Goal: Task Accomplishment & Management: Manage account settings

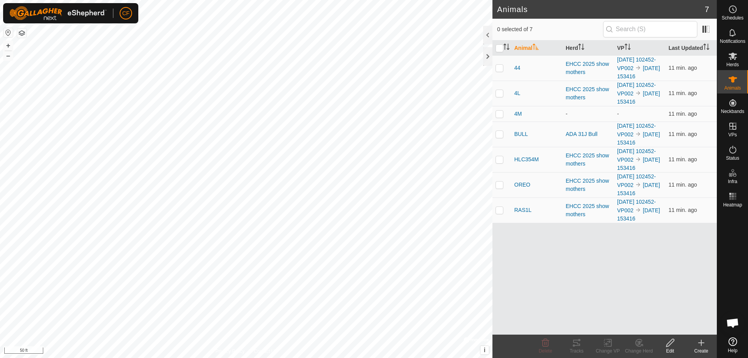
click at [700, 343] on icon at bounding box center [700, 343] width 5 height 0
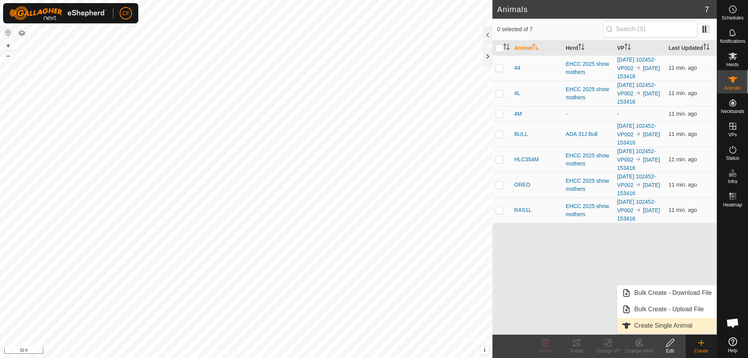
click at [648, 326] on link "Create Single Animal" at bounding box center [666, 326] width 99 height 16
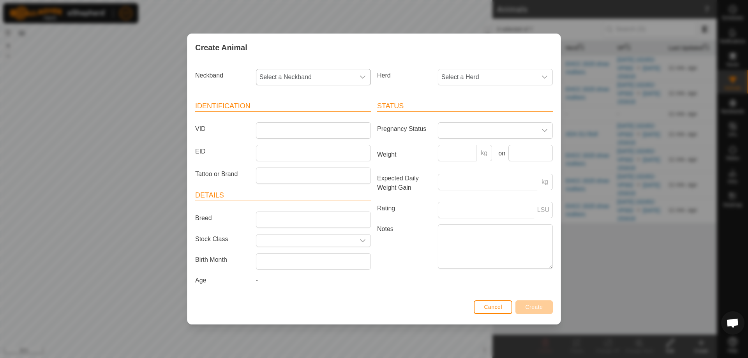
click at [368, 74] on div "dropdown trigger" at bounding box center [363, 77] width 16 height 16
type input "097"
click at [277, 121] on li "0970717113" at bounding box center [314, 117] width 114 height 16
click at [281, 130] on input "VID" at bounding box center [313, 130] width 115 height 16
type input "2M"
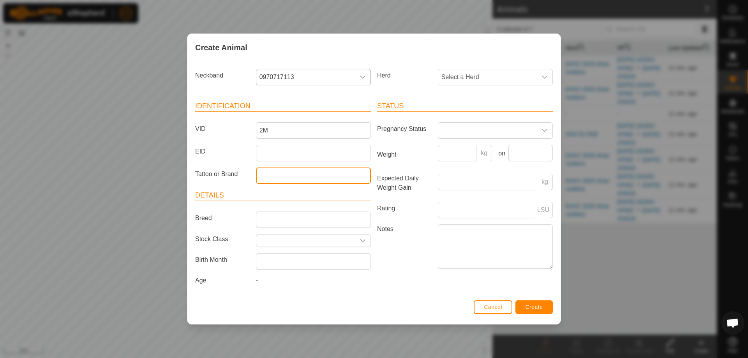
click at [263, 180] on input "Tattoo or Brand" at bounding box center [313, 175] width 115 height 16
type input "EHCC 2M"
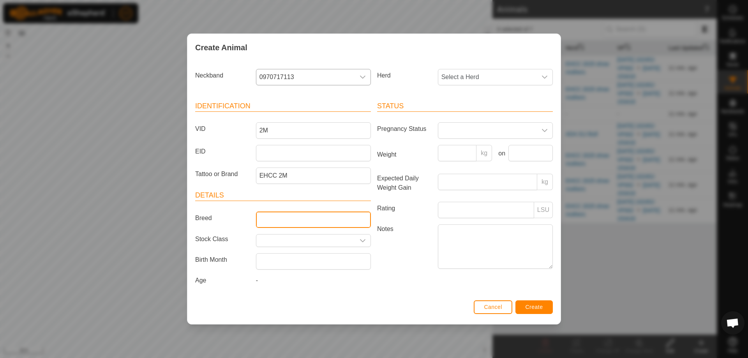
click at [277, 223] on input "Breed" at bounding box center [313, 219] width 115 height 16
type input "Angus"
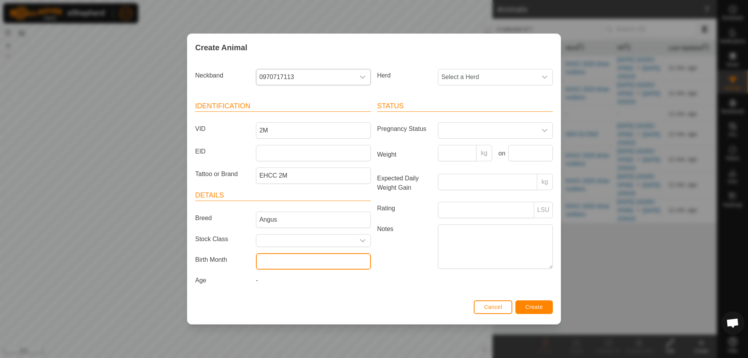
click at [303, 259] on input "text" at bounding box center [313, 261] width 115 height 16
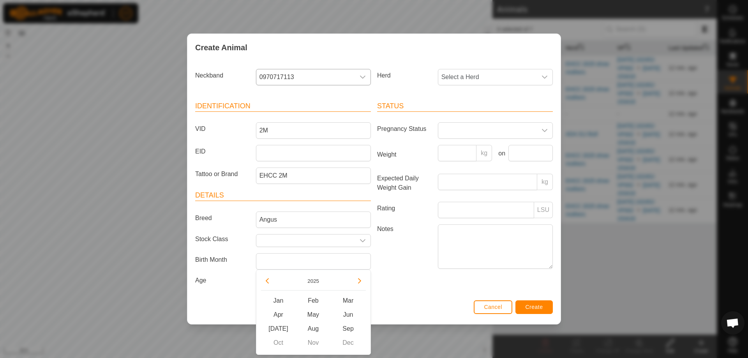
click at [268, 281] on button "Previous Year" at bounding box center [267, 281] width 12 height 12
click at [351, 298] on span "Mar" at bounding box center [348, 301] width 35 height 14
type input "[DATE]"
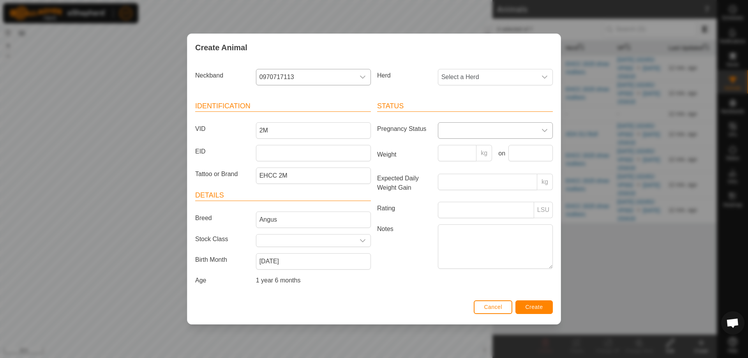
click at [540, 127] on div "dropdown trigger" at bounding box center [545, 131] width 16 height 16
click at [461, 194] on li "Pregnant" at bounding box center [495, 197] width 114 height 16
click at [534, 305] on span "Create" at bounding box center [534, 307] width 18 height 6
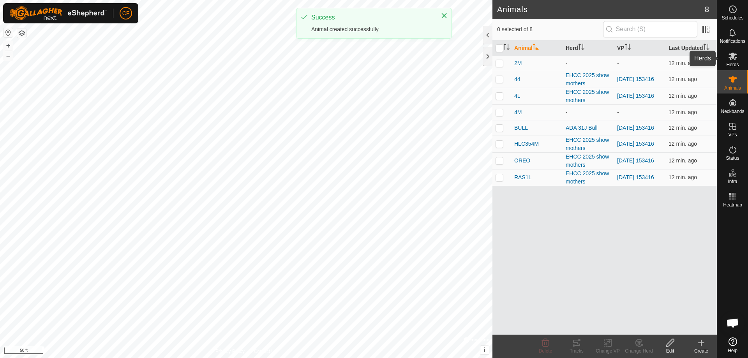
click at [734, 55] on icon at bounding box center [732, 55] width 9 height 9
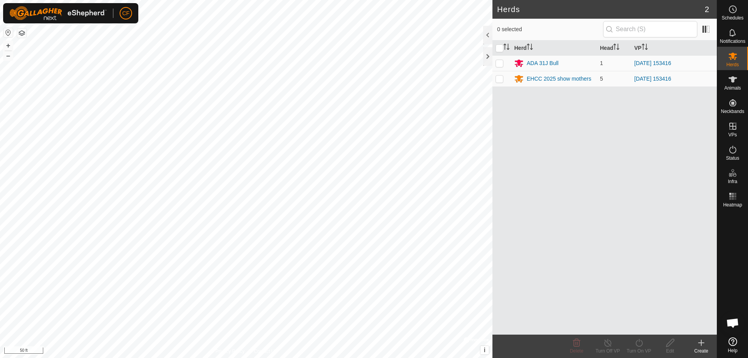
click at [697, 343] on icon at bounding box center [700, 342] width 9 height 9
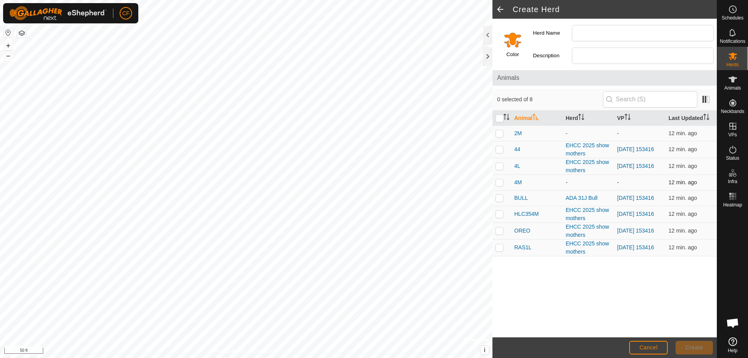
click at [502, 181] on p-checkbox at bounding box center [499, 182] width 8 height 6
checkbox input "true"
click at [499, 133] on p-checkbox at bounding box center [499, 133] width 8 height 6
checkbox input "true"
click at [603, 33] on input "Herd Name" at bounding box center [643, 33] width 142 height 16
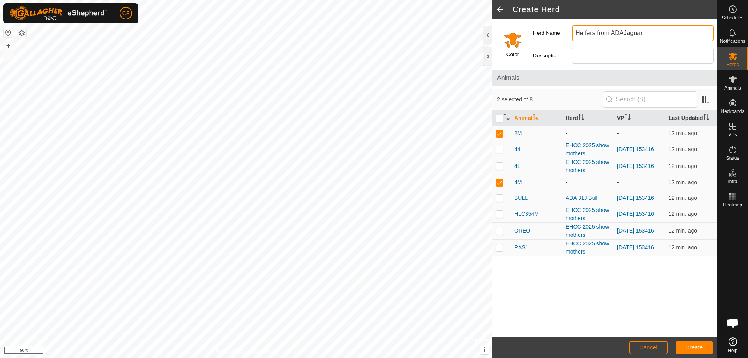
click at [622, 33] on input "Heifers from ADAJaguar" at bounding box center [643, 33] width 142 height 16
type input "Heifers from ADA Jaguar"
click at [513, 40] on input "Select a color" at bounding box center [512, 39] width 19 height 19
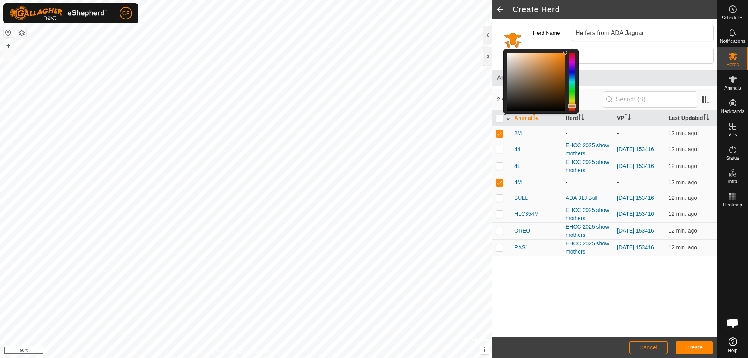
click at [572, 93] on div at bounding box center [571, 82] width 7 height 58
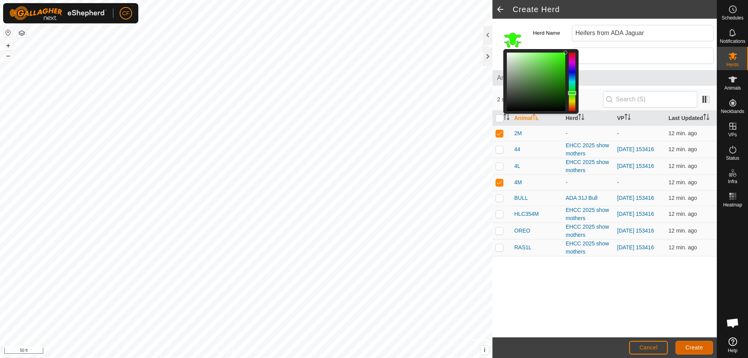
click at [696, 346] on span "Create" at bounding box center [694, 347] width 18 height 6
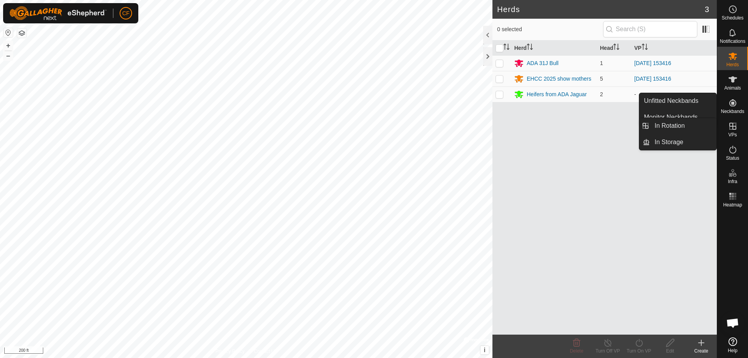
click at [736, 130] on icon at bounding box center [732, 125] width 9 height 9
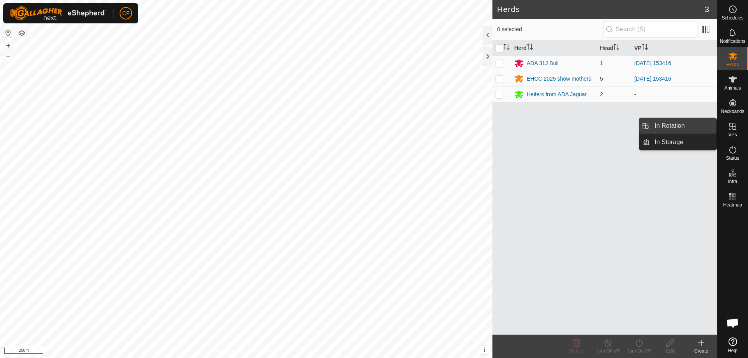
click at [683, 127] on link "In Rotation" at bounding box center [682, 126] width 67 height 16
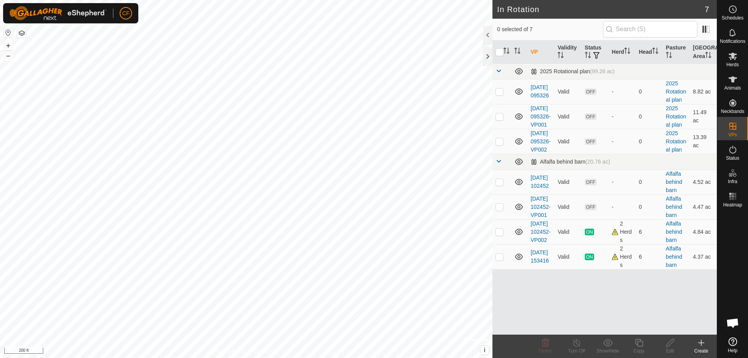
click at [702, 343] on icon at bounding box center [700, 342] width 9 height 9
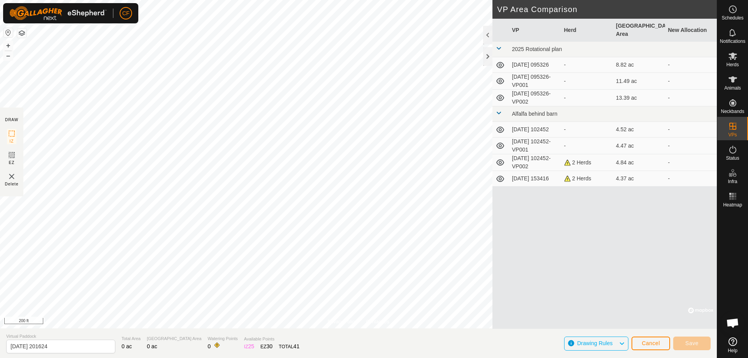
click at [493, 186] on div "VP Herd Grazing Area New Allocation 2025 Rotational plan [DATE] 095326 - 8.82 a…" at bounding box center [604, 174] width 224 height 310
click at [279, 331] on section "Virtual Paddock [DATE] 201624 Total Area 0 ac Grazing Area 0 ac Watering Points…" at bounding box center [358, 343] width 716 height 30
click at [692, 343] on span "Save" at bounding box center [691, 343] width 13 height 6
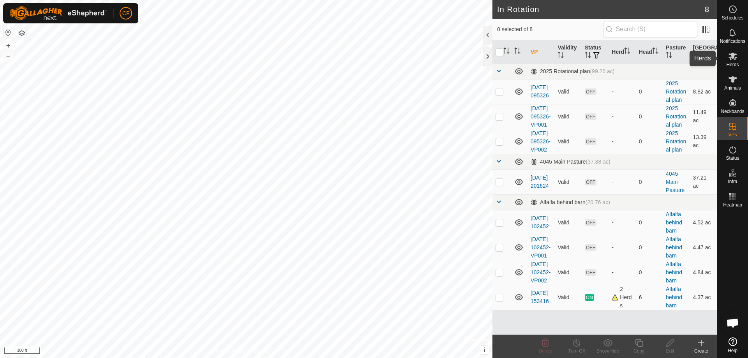
click at [737, 62] on span "Herds" at bounding box center [732, 64] width 12 height 5
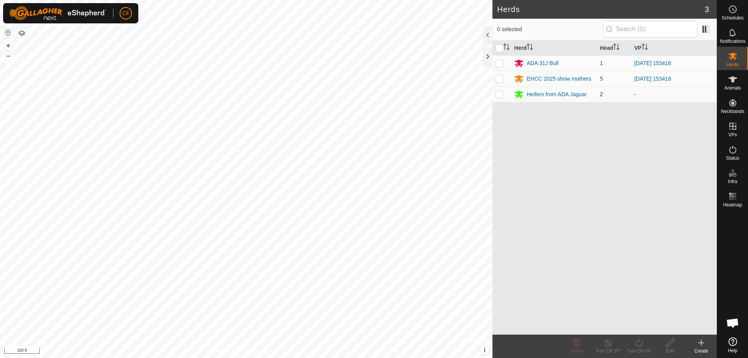
click at [502, 96] on p-checkbox at bounding box center [499, 94] width 8 height 6
checkbox input "true"
click at [637, 341] on icon at bounding box center [638, 343] width 7 height 8
click at [646, 322] on link "Now" at bounding box center [661, 326] width 77 height 16
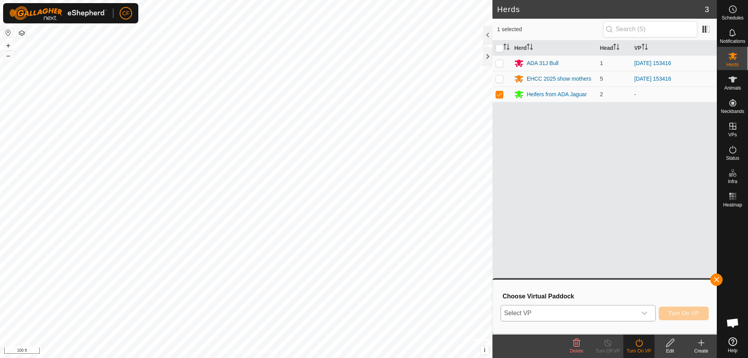
click at [644, 316] on div "dropdown trigger" at bounding box center [644, 313] width 16 height 16
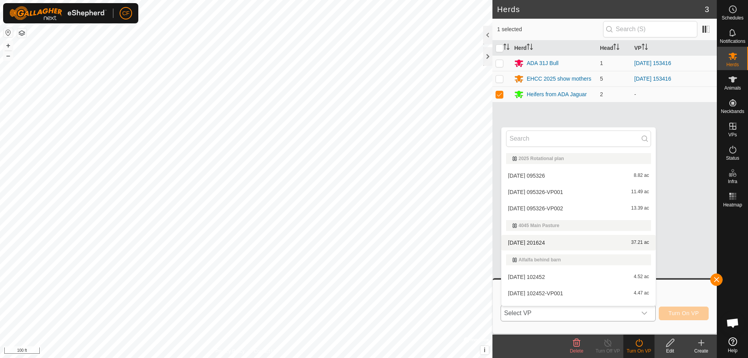
scroll to position [28, 0]
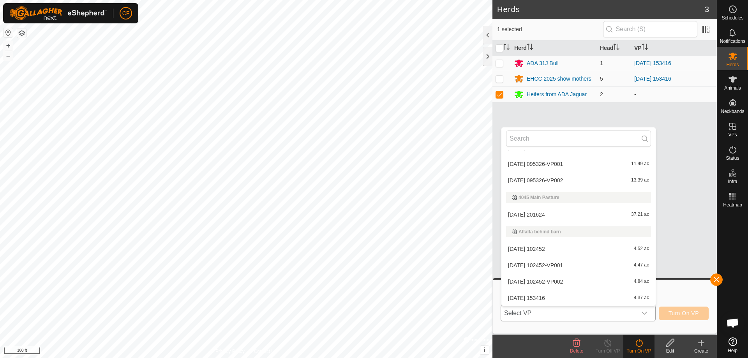
click at [558, 214] on li "[DATE] 201624 37.21 ac" at bounding box center [578, 215] width 154 height 16
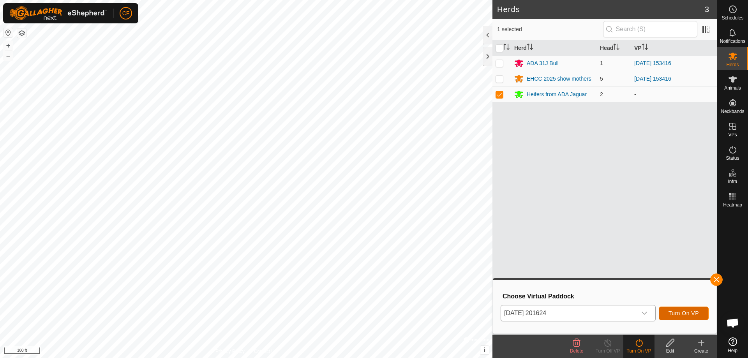
click at [683, 314] on span "Turn On VP" at bounding box center [683, 313] width 30 height 6
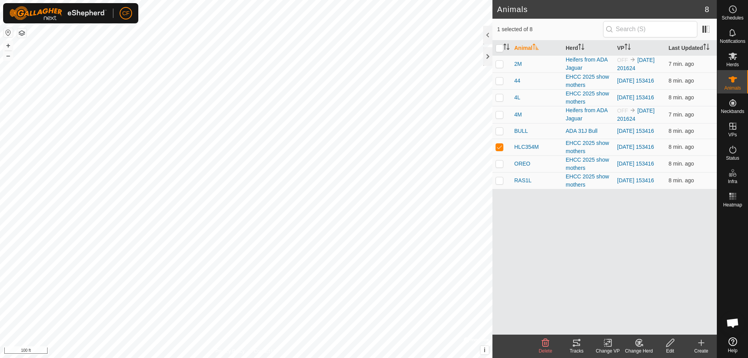
click at [578, 346] on icon at bounding box center [576, 343] width 7 height 6
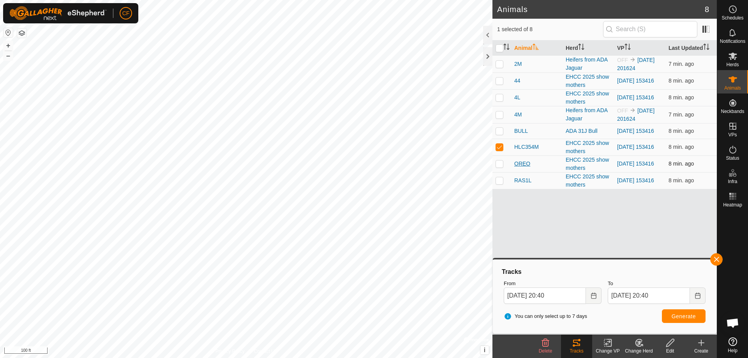
click at [518, 163] on span "OREO" at bounding box center [522, 164] width 16 height 8
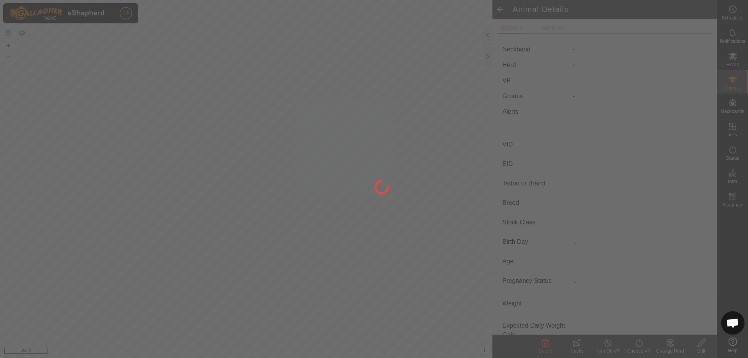
type input "OREO"
type input "-"
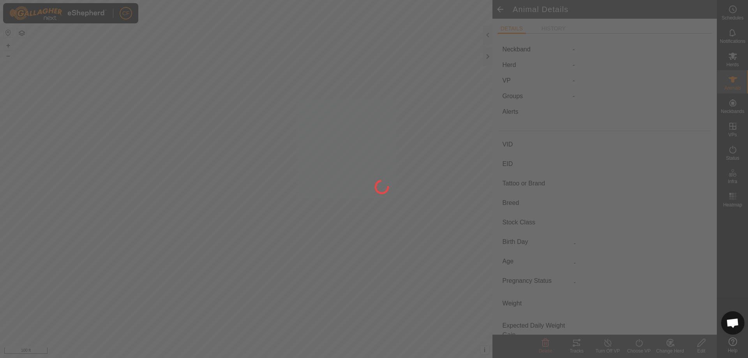
type input "0 kg"
type input "-"
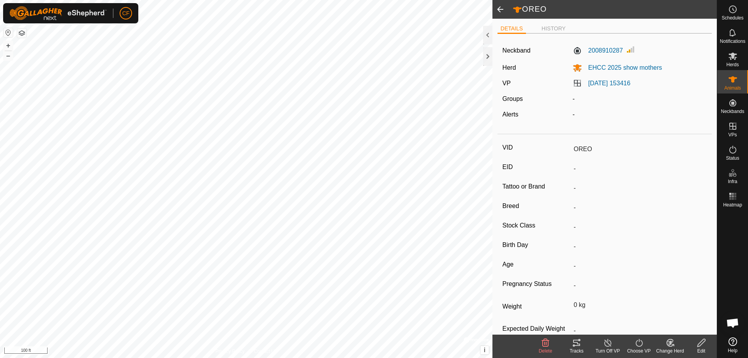
click at [578, 345] on icon at bounding box center [576, 343] width 7 height 6
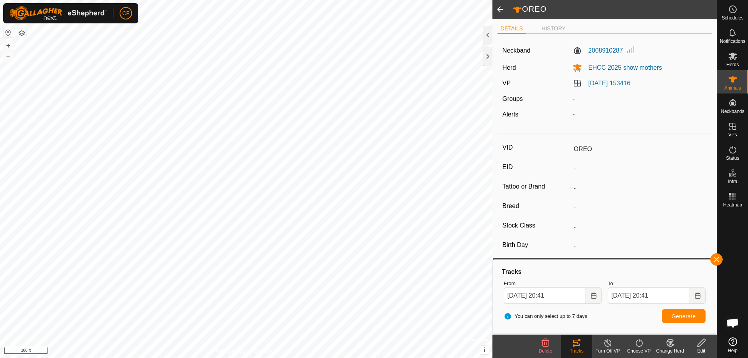
click at [501, 11] on span at bounding box center [500, 9] width 16 height 19
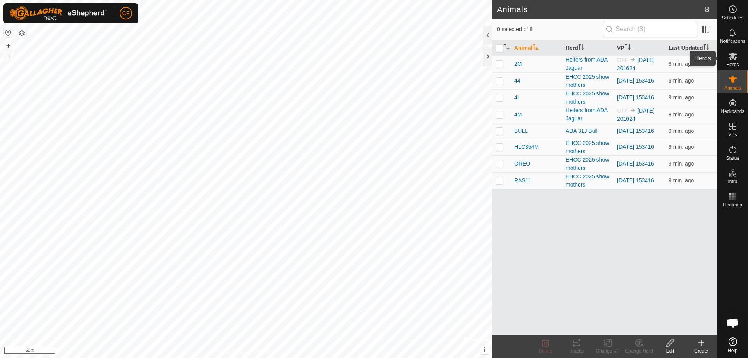
click at [729, 58] on icon at bounding box center [732, 55] width 9 height 9
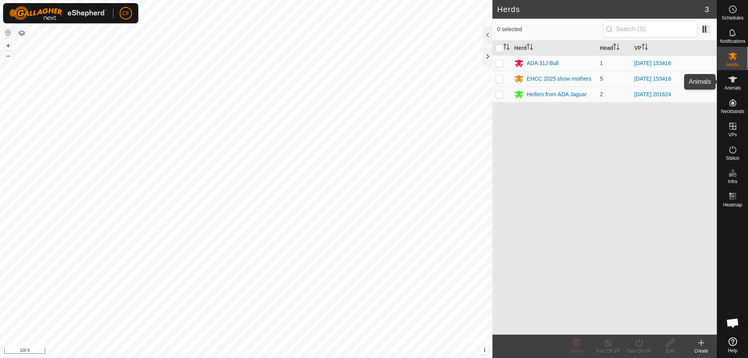
click at [732, 80] on icon at bounding box center [732, 79] width 9 height 6
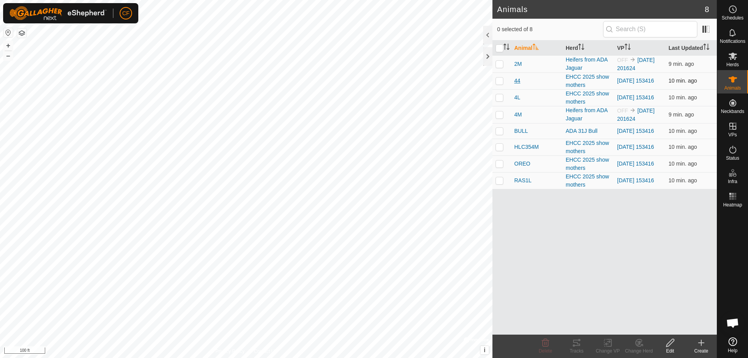
click at [518, 79] on span "44" at bounding box center [517, 81] width 6 height 8
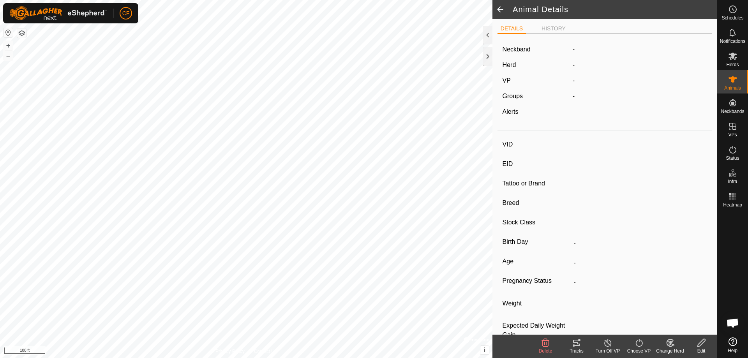
type input "44"
type input "-"
type input "CHSF 19H"
type input "Angus"
type input "-"
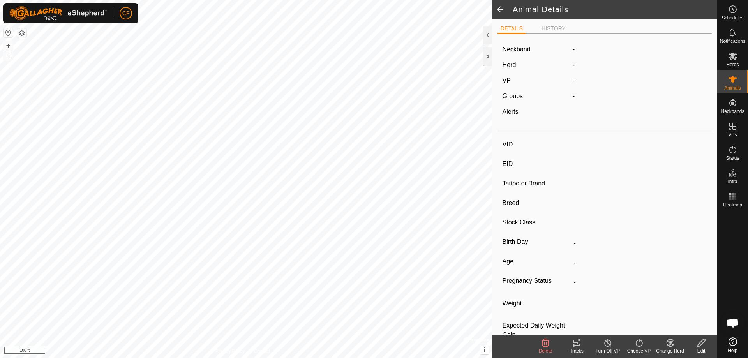
type input "01/2020"
type input "5 years 9 months"
type input "Pregnant"
type input "0 kg"
type input "-"
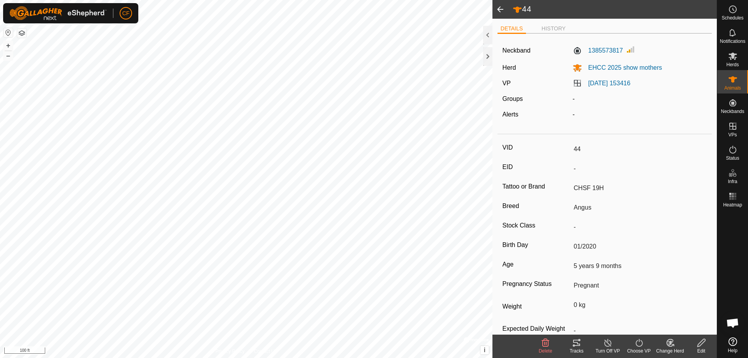
click at [501, 10] on span at bounding box center [500, 9] width 16 height 19
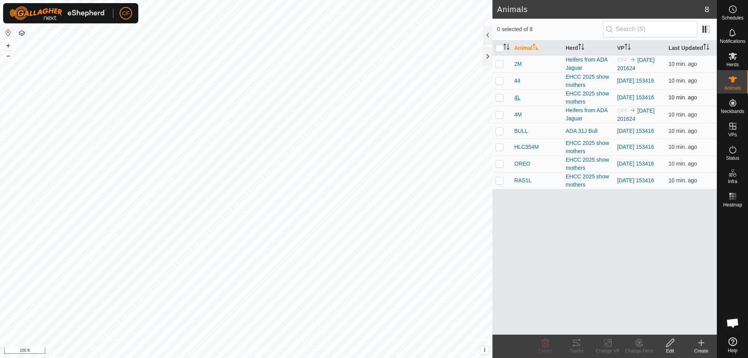
click at [516, 99] on span "4L" at bounding box center [517, 97] width 6 height 8
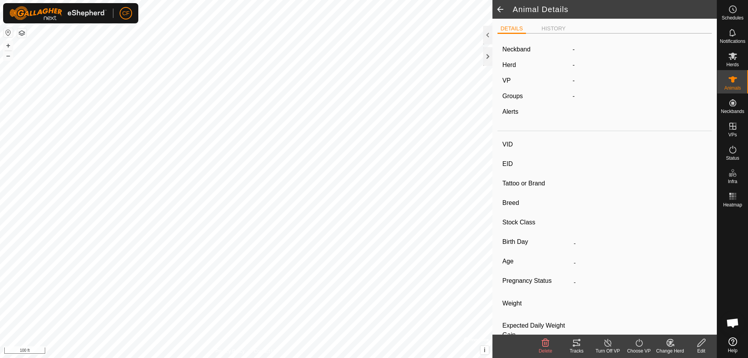
type input "4L"
type input "-"
type input "EHCC 4L"
type input "Angus"
type input "-"
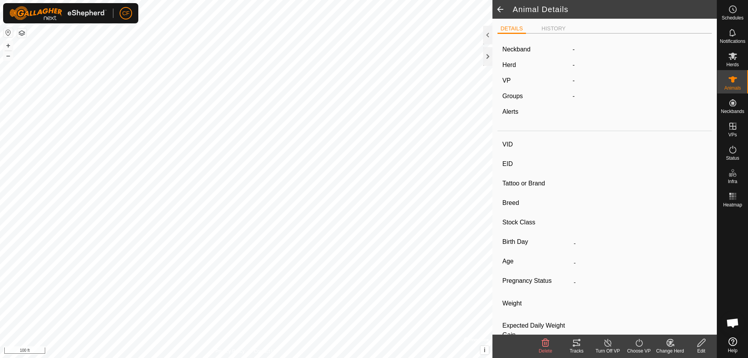
type input "03/2023"
type input "2 years 6 months"
type input "Pregnant"
type input "0 kg"
type input "-"
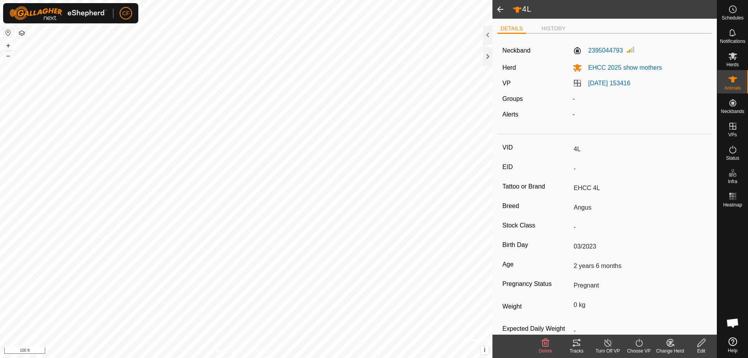
click at [499, 10] on span at bounding box center [500, 9] width 16 height 19
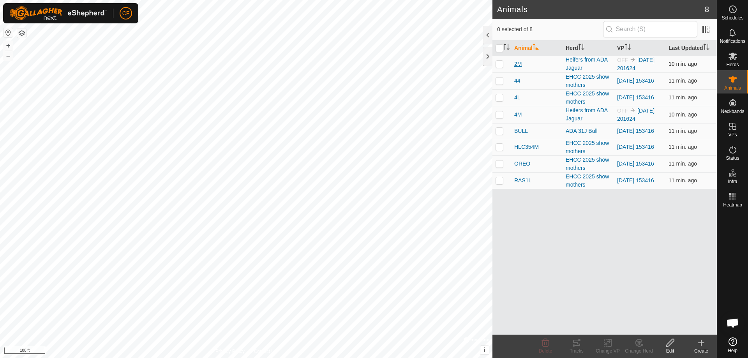
click at [519, 65] on span "2M" at bounding box center [517, 64] width 7 height 8
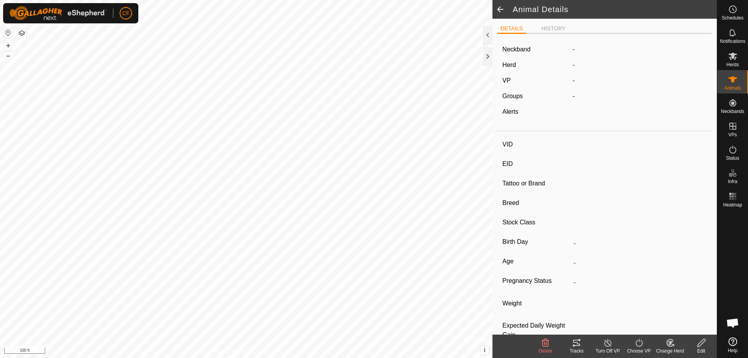
type input "2M"
type input "-"
type input "EHCC 2M"
type input "Angus"
type input "-"
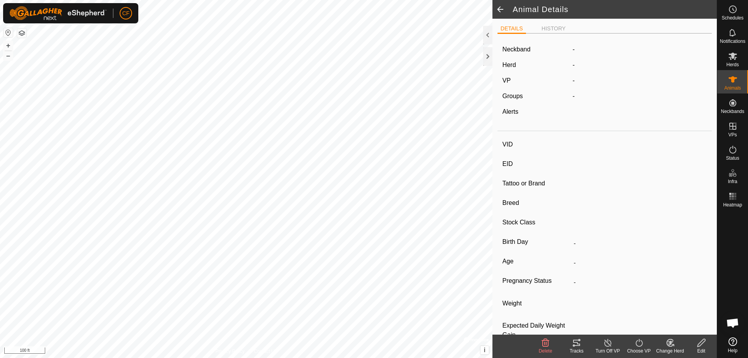
type input "03/2024"
type input "1 year 6 months"
type input "Pregnant"
type input "0 kg"
type input "-"
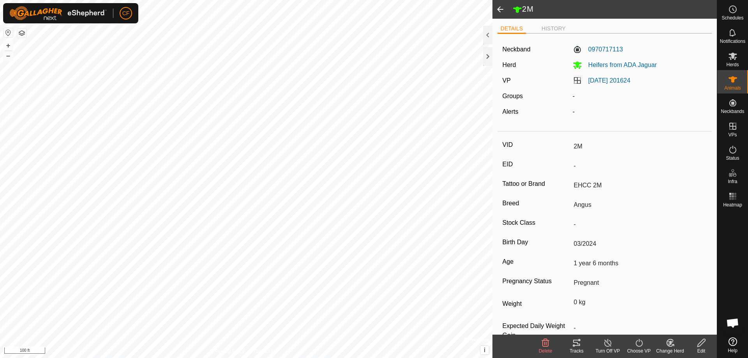
click at [500, 11] on span at bounding box center [500, 9] width 16 height 19
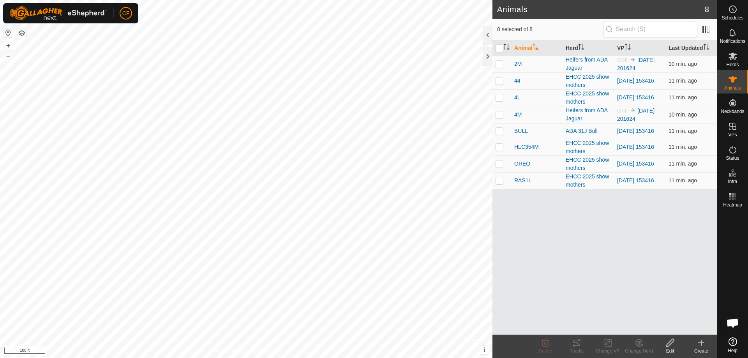
click at [521, 116] on span "4M" at bounding box center [517, 115] width 7 height 8
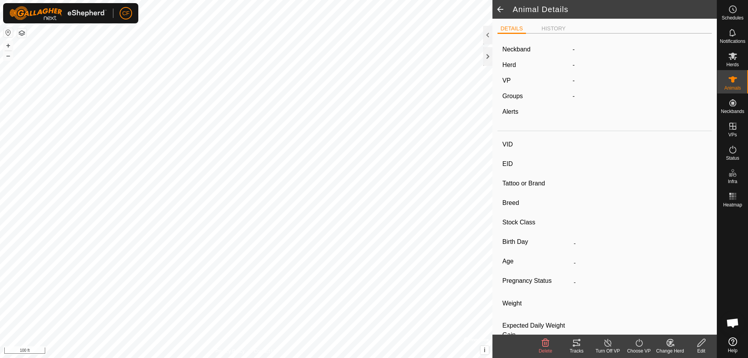
type input "4M"
type input "-"
type input "EHCC 4M"
type input "Angus"
type input "-"
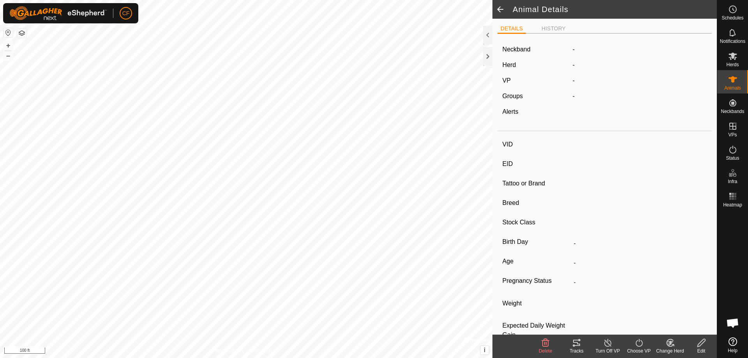
type input "03/2024"
type input "1 year 6 months"
type input "0 kg"
type input "-"
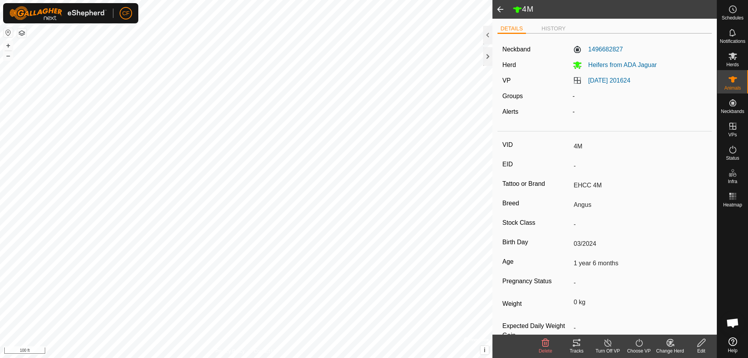
click at [499, 6] on span at bounding box center [500, 9] width 16 height 19
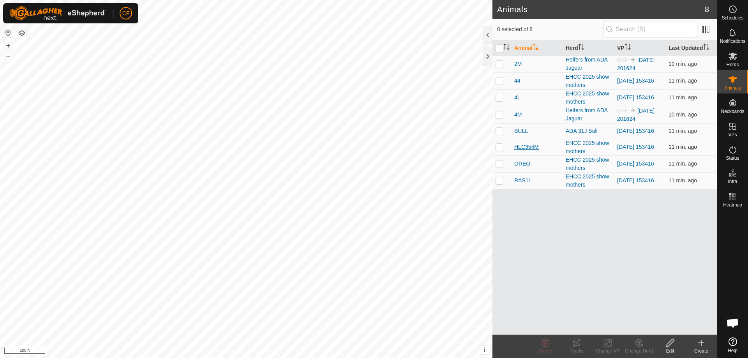
click at [521, 146] on span "HLC354M" at bounding box center [526, 147] width 25 height 8
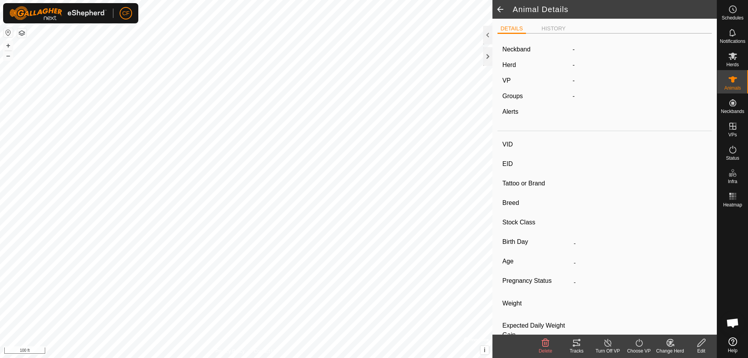
type input "HLC354M"
type input "-"
type input "CHD 354M"
type input "Angus"
type input "-"
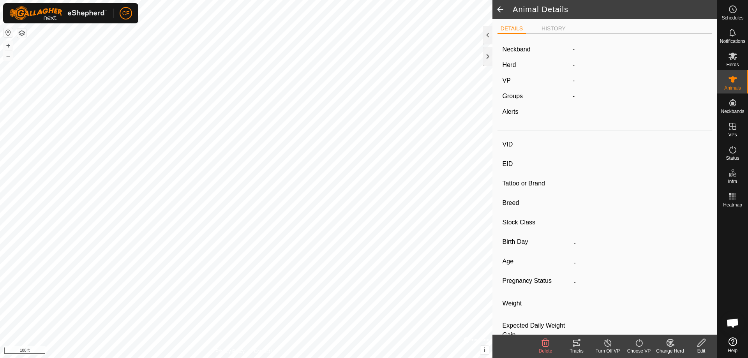
type input "01/2024"
type input "1 year 8 months"
type input "Pregnant"
type input "0 kg"
type input "-"
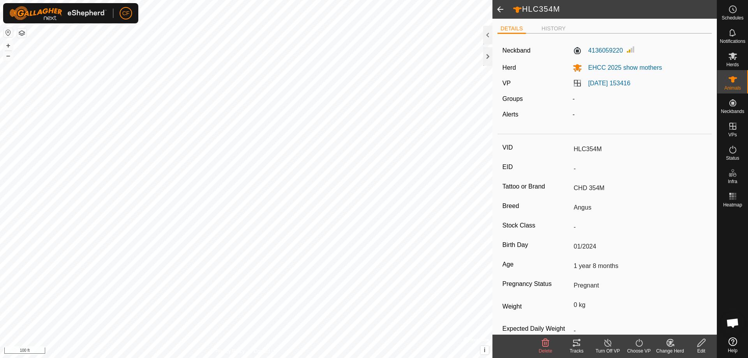
click at [502, 10] on span at bounding box center [500, 9] width 16 height 19
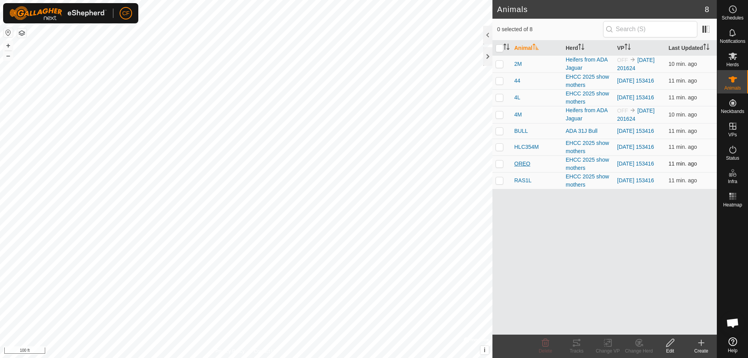
click at [524, 164] on span "OREO" at bounding box center [522, 164] width 16 height 8
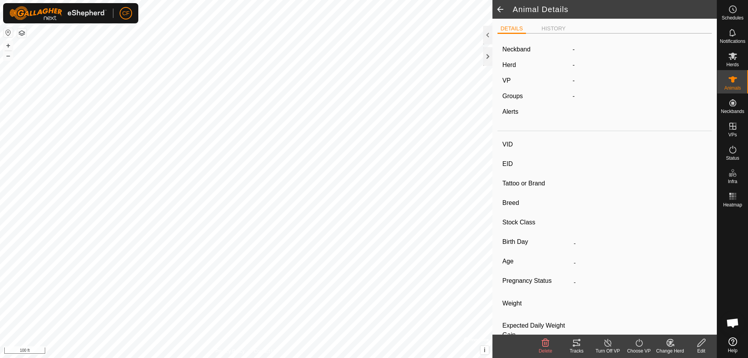
type input "OREO"
type input "-"
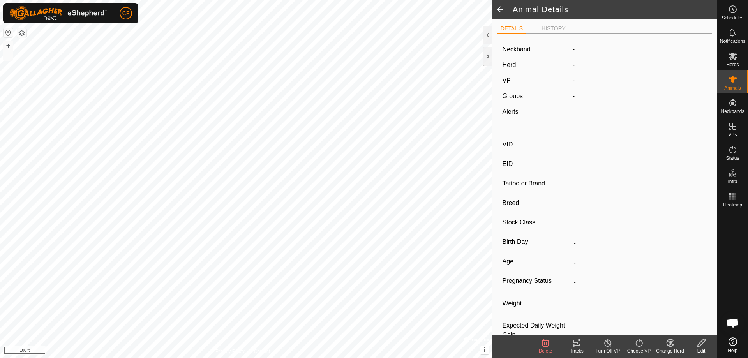
type input "0 kg"
type input "-"
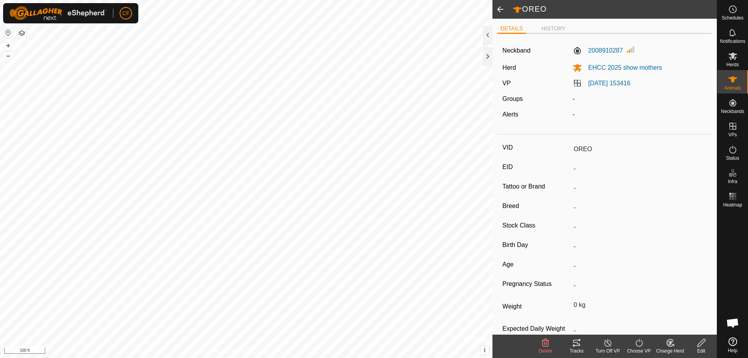
click at [497, 11] on span at bounding box center [500, 9] width 16 height 19
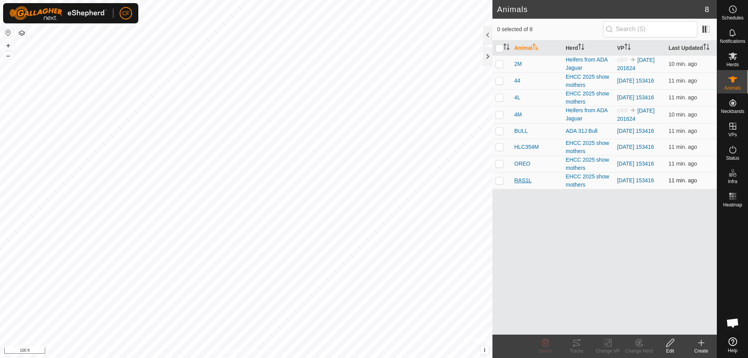
click at [526, 182] on span "RAS1L" at bounding box center [522, 180] width 17 height 8
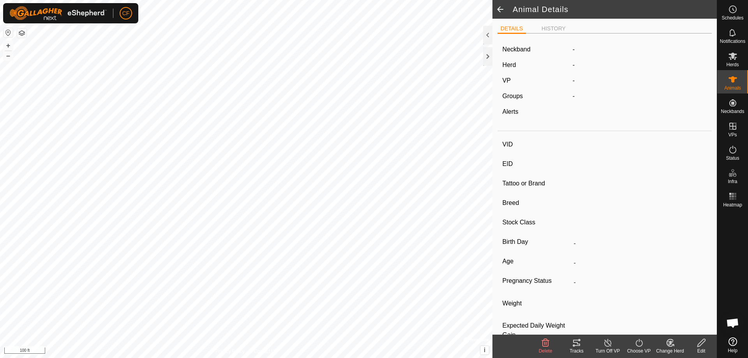
type input "RAS1L"
type input "-"
type input "RAS 1L"
type input "Angus"
type input "-"
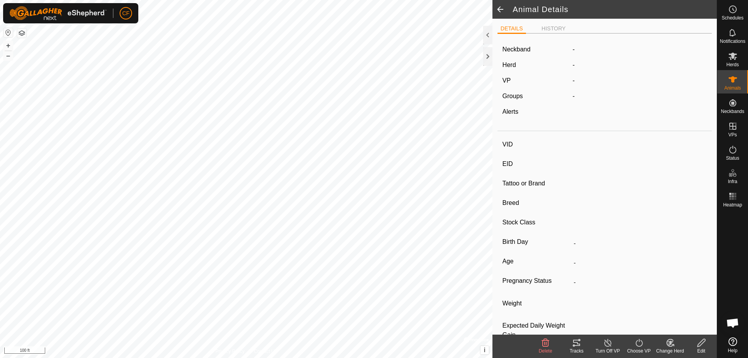
type input "01/2023"
type input "2 years 8 months"
type input "Pregnant"
type input "0 kg"
type input "-"
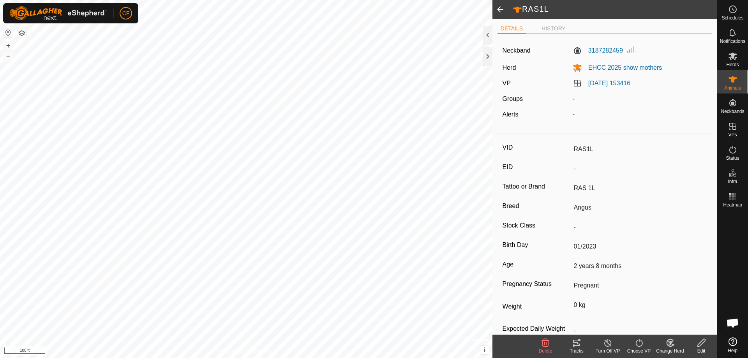
click at [499, 8] on span at bounding box center [500, 9] width 16 height 19
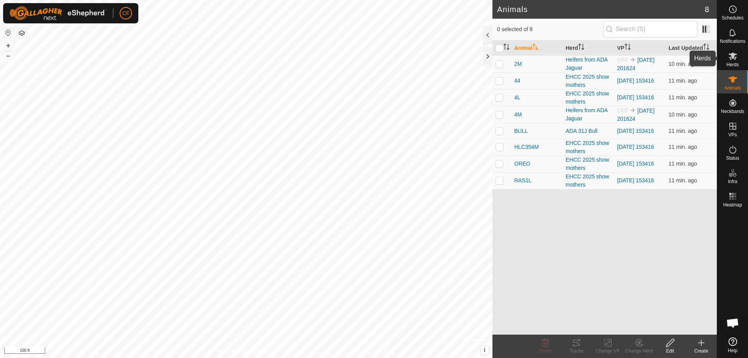
click at [732, 58] on icon at bounding box center [732, 56] width 9 height 7
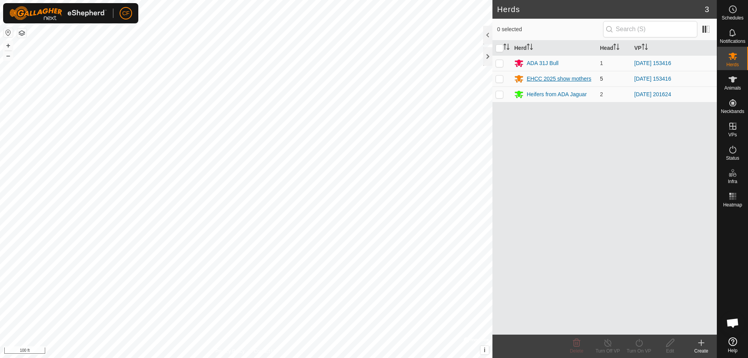
click at [554, 81] on div "EHCC 2025 show mothers" at bounding box center [558, 79] width 65 height 8
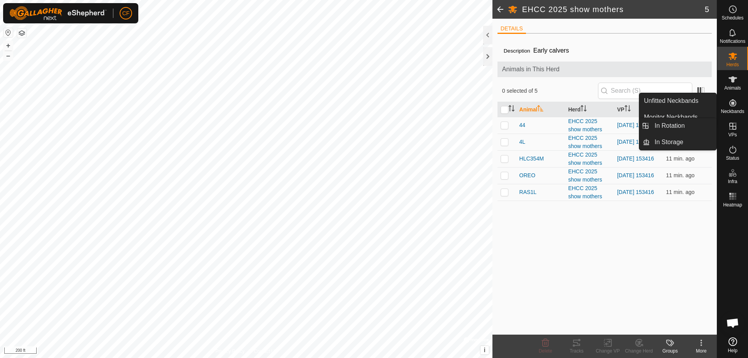
click at [736, 127] on icon at bounding box center [732, 126] width 7 height 7
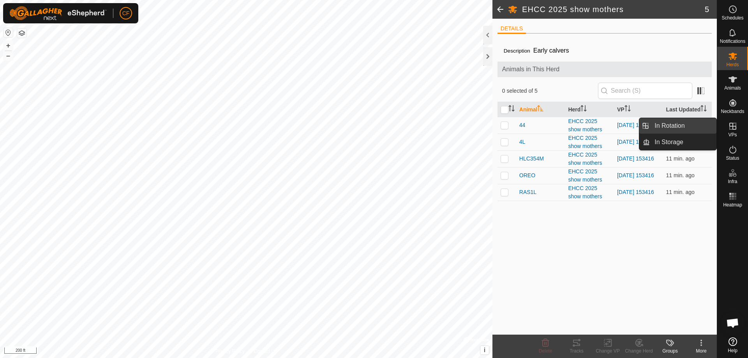
click at [665, 127] on link "In Rotation" at bounding box center [682, 126] width 67 height 16
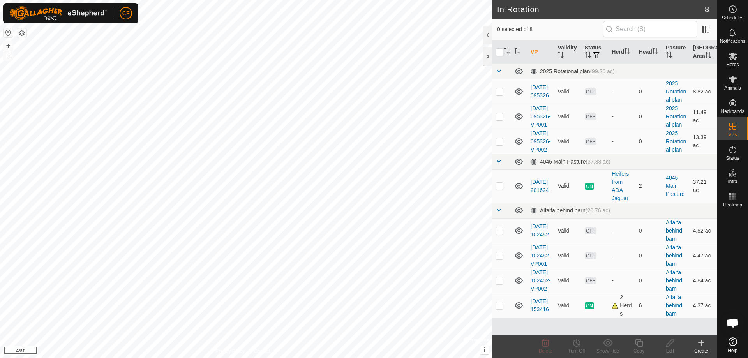
click at [501, 189] on p-checkbox at bounding box center [499, 186] width 8 height 6
checkbox input "true"
